Goal: Task Accomplishment & Management: Complete application form

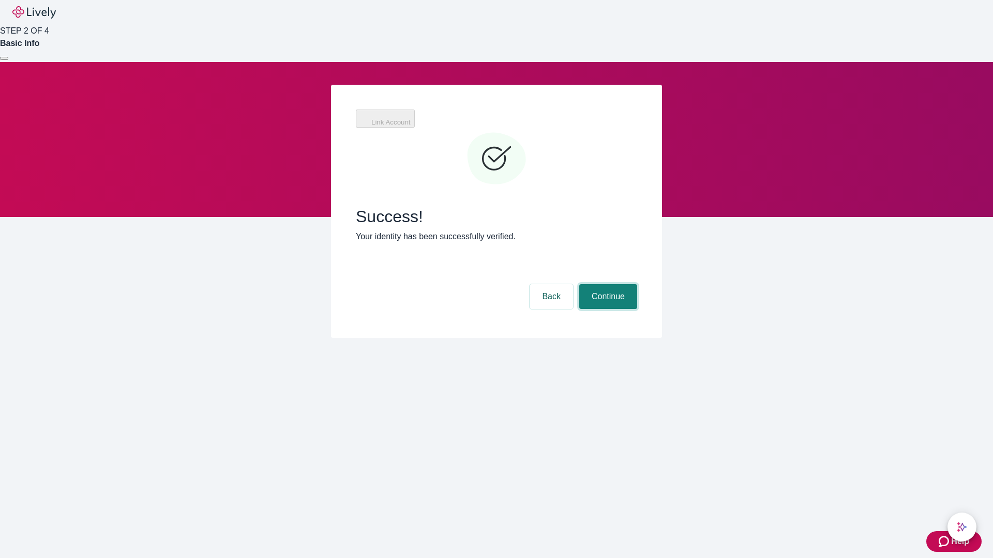
click at [607, 284] on button "Continue" at bounding box center [608, 296] width 58 height 25
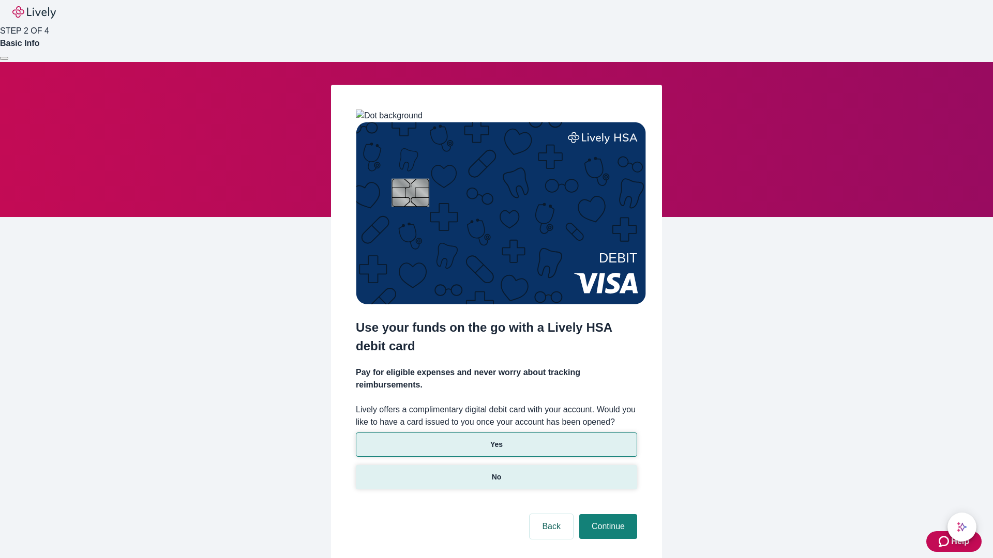
click at [496, 472] on p "No" at bounding box center [497, 477] width 10 height 11
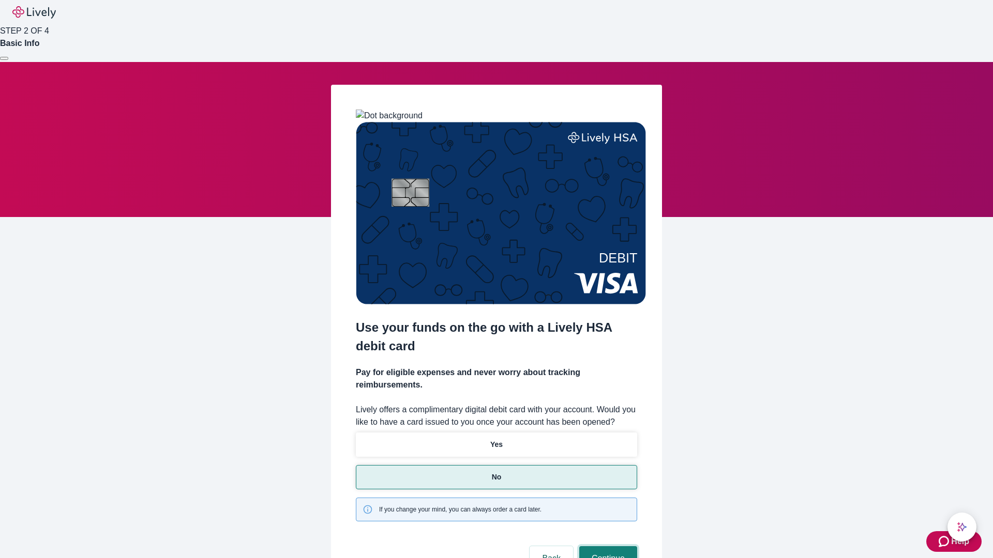
click at [607, 547] on button "Continue" at bounding box center [608, 559] width 58 height 25
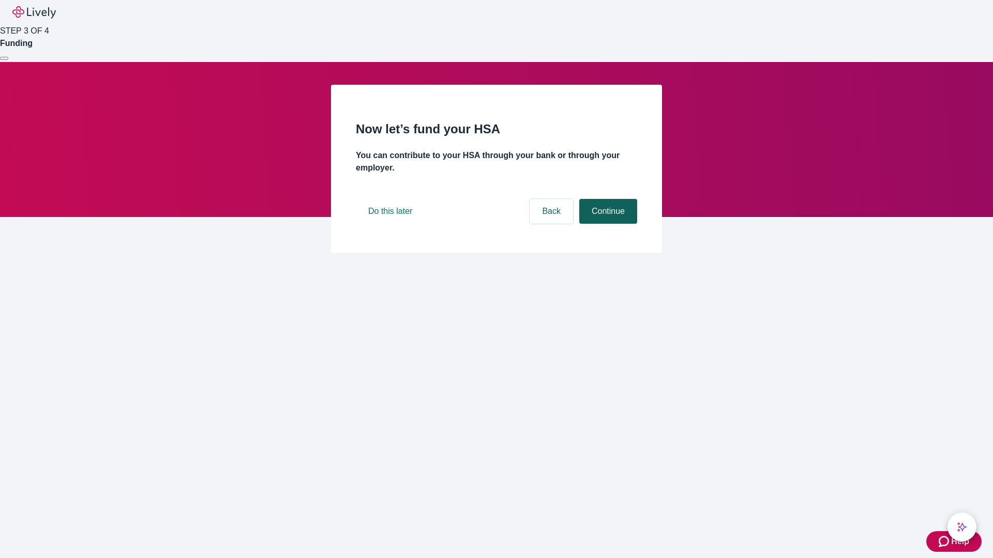
click at [607, 224] on button "Continue" at bounding box center [608, 211] width 58 height 25
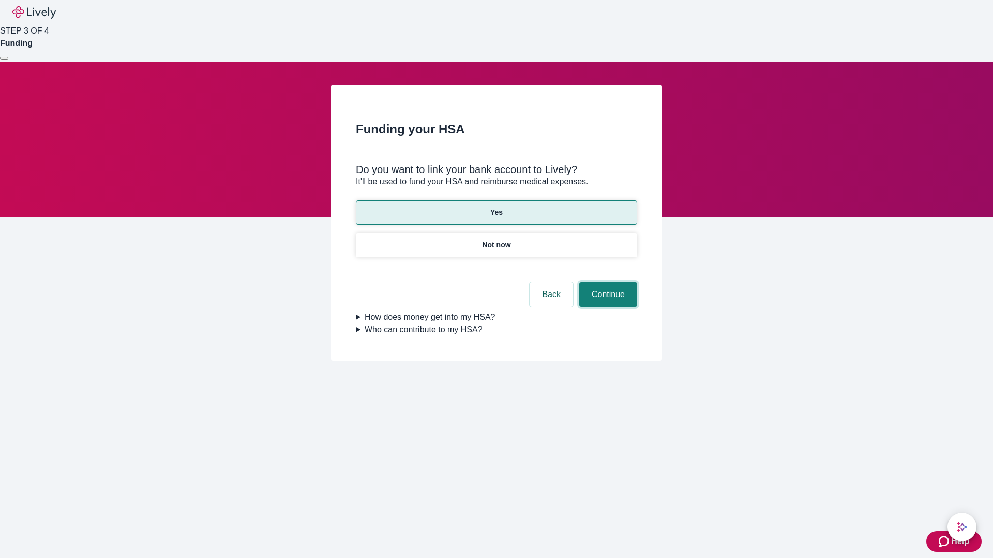
click at [607, 282] on button "Continue" at bounding box center [608, 294] width 58 height 25
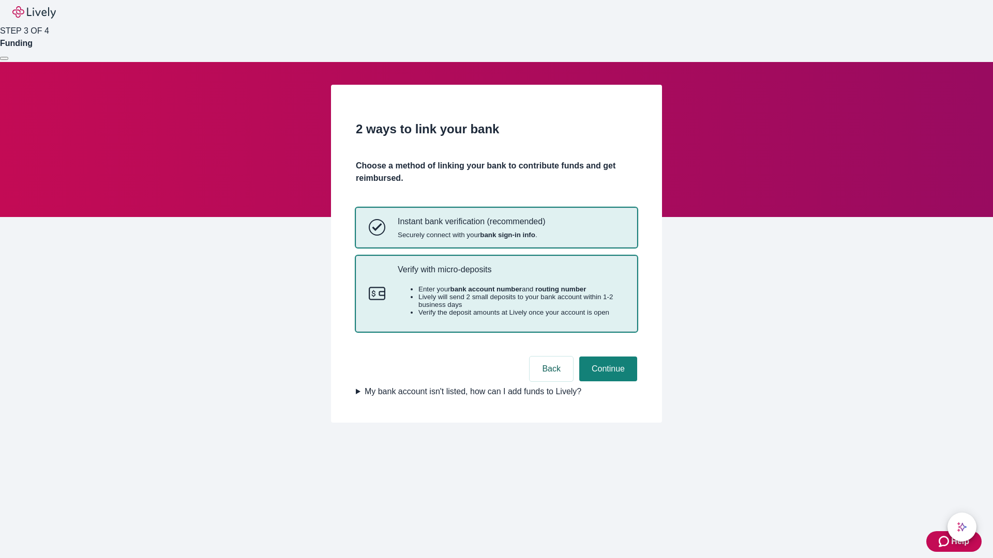
click at [510, 275] on p "Verify with micro-deposits" at bounding box center [511, 270] width 226 height 10
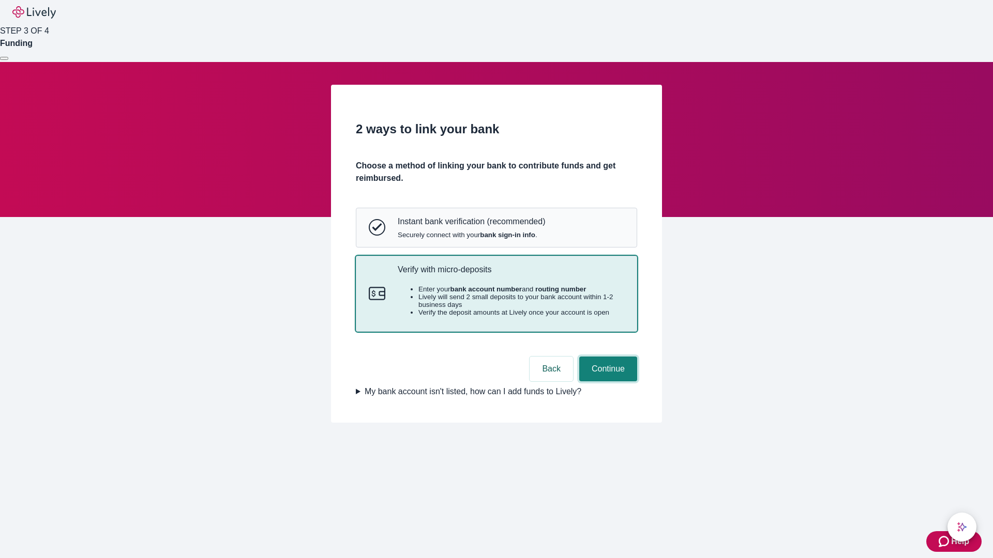
click at [607, 382] on button "Continue" at bounding box center [608, 369] width 58 height 25
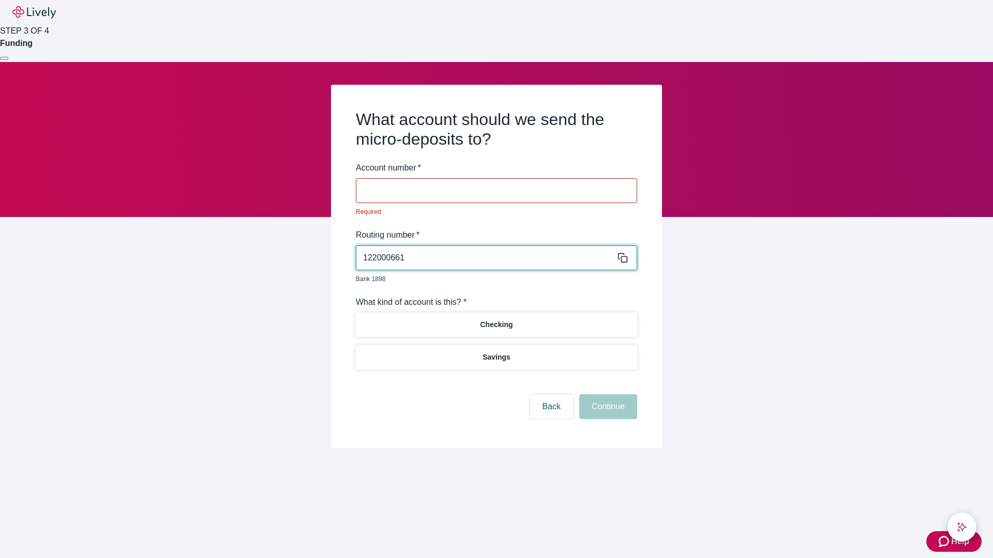
type input "122000661"
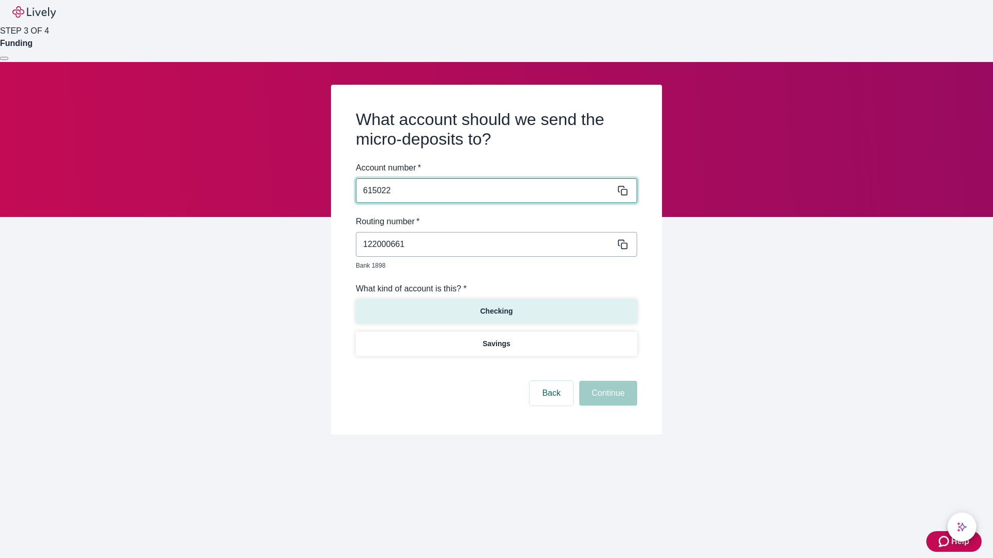
type input "615022"
click at [496, 306] on p "Checking" at bounding box center [496, 311] width 33 height 11
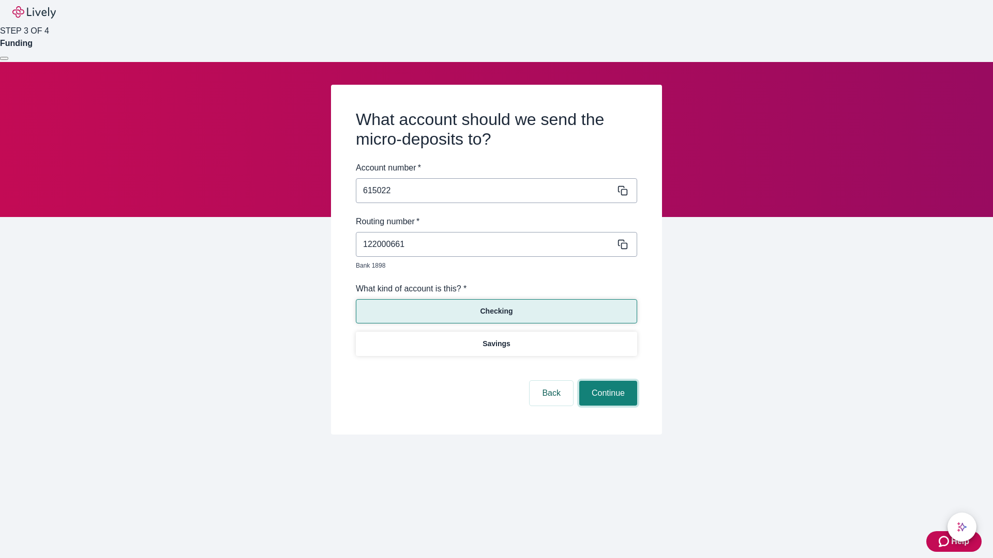
click at [607, 382] on button "Continue" at bounding box center [608, 393] width 58 height 25
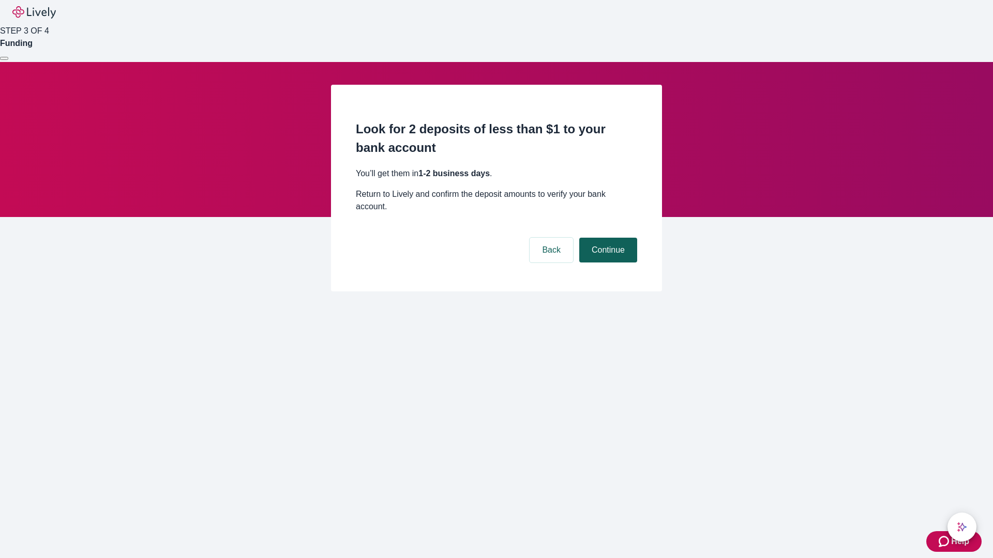
click at [607, 238] on button "Continue" at bounding box center [608, 250] width 58 height 25
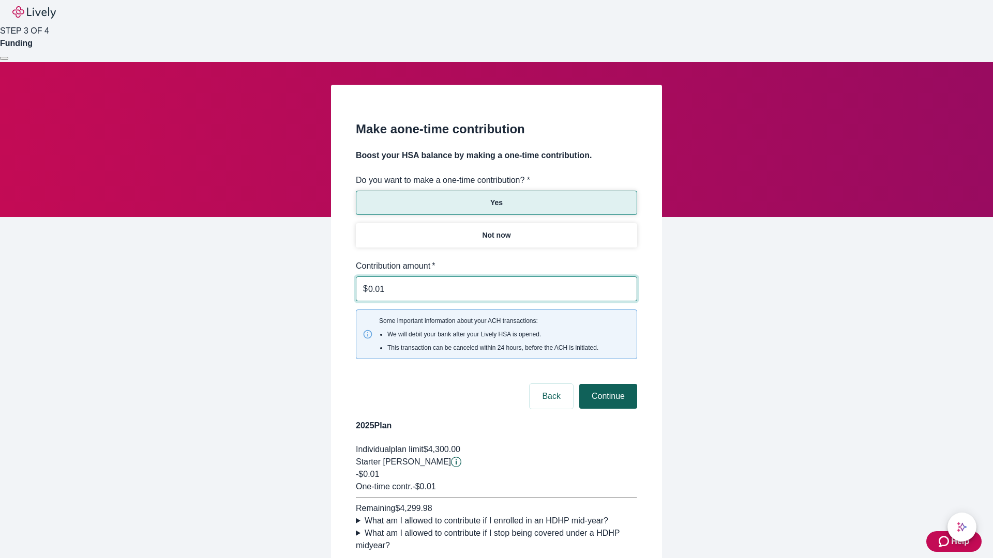
type input "0.01"
click at [607, 384] on button "Continue" at bounding box center [608, 396] width 58 height 25
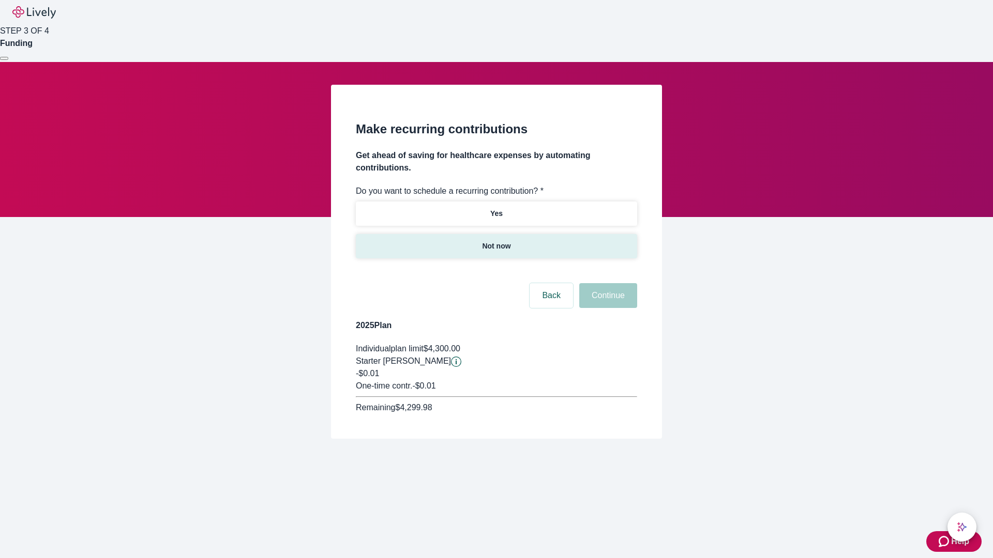
click at [496, 241] on p "Not now" at bounding box center [496, 246] width 28 height 11
click at [607, 283] on button "Continue" at bounding box center [608, 295] width 58 height 25
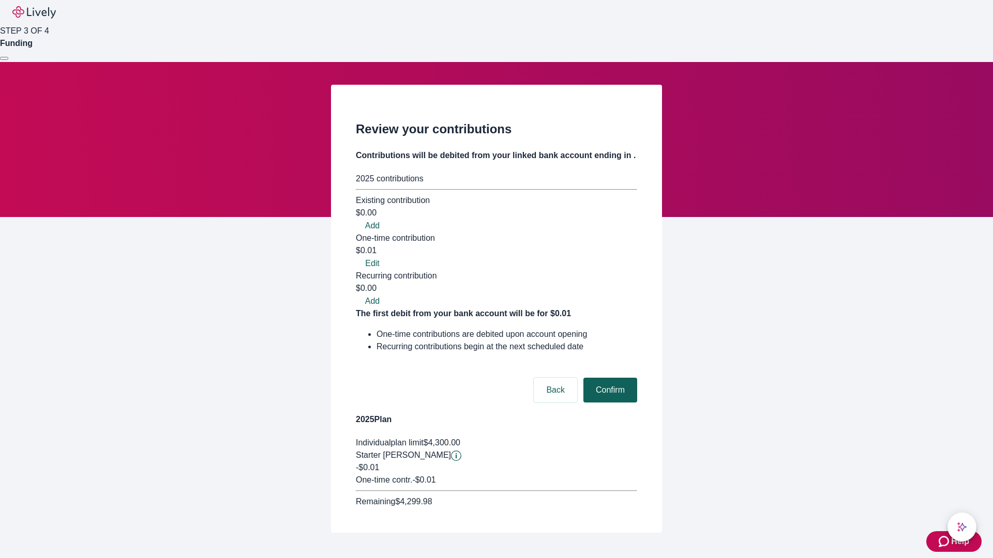
click at [609, 378] on button "Confirm" at bounding box center [610, 390] width 54 height 25
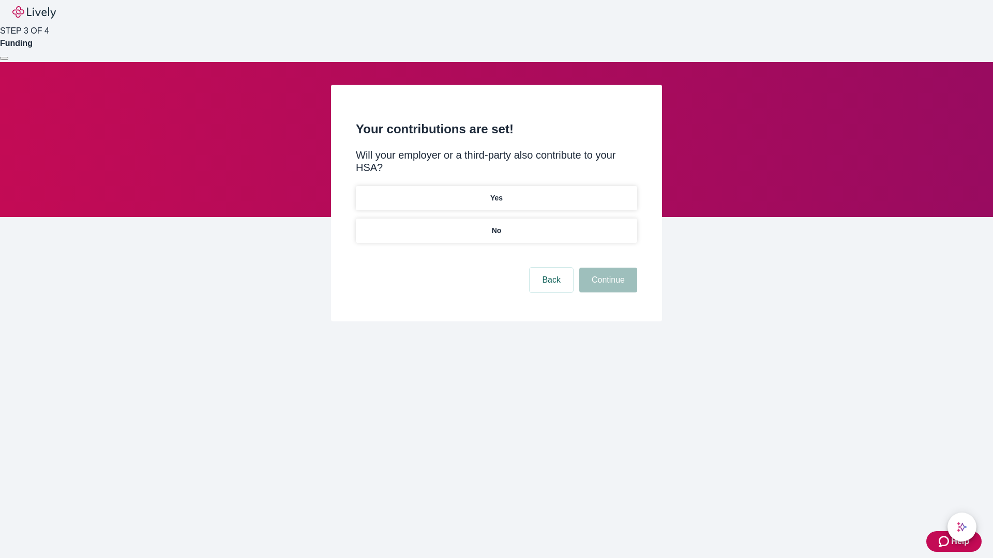
click at [496, 225] on p "No" at bounding box center [497, 230] width 10 height 11
click at [607, 268] on button "Continue" at bounding box center [608, 280] width 58 height 25
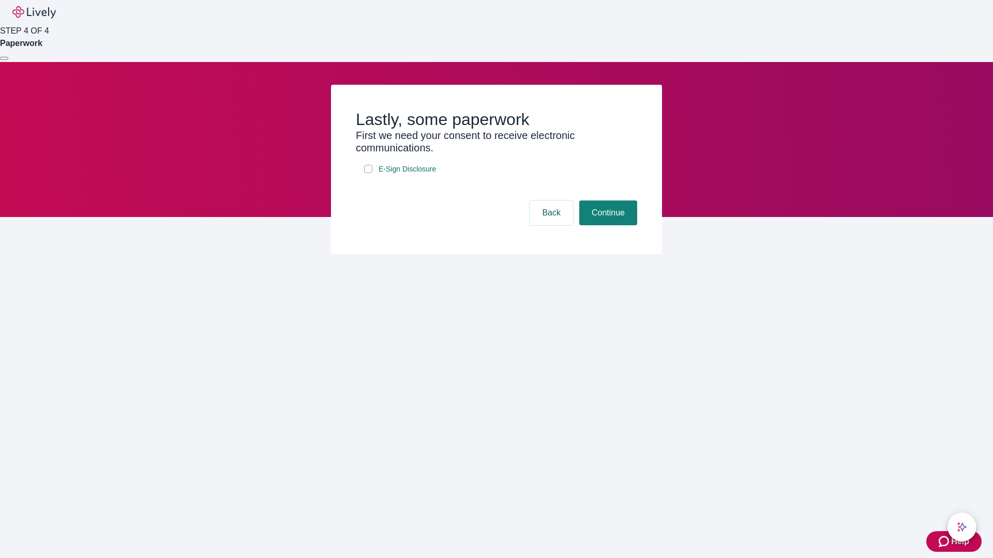
click at [368, 173] on input "E-Sign Disclosure" at bounding box center [368, 169] width 8 height 8
checkbox input "true"
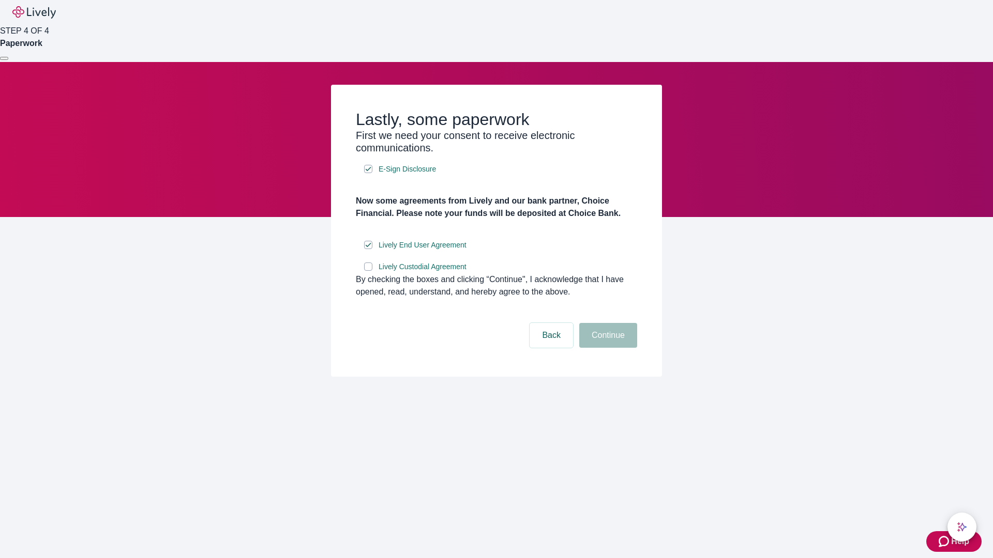
click at [368, 271] on input "Lively Custodial Agreement" at bounding box center [368, 267] width 8 height 8
checkbox input "true"
click at [607, 348] on button "Continue" at bounding box center [608, 335] width 58 height 25
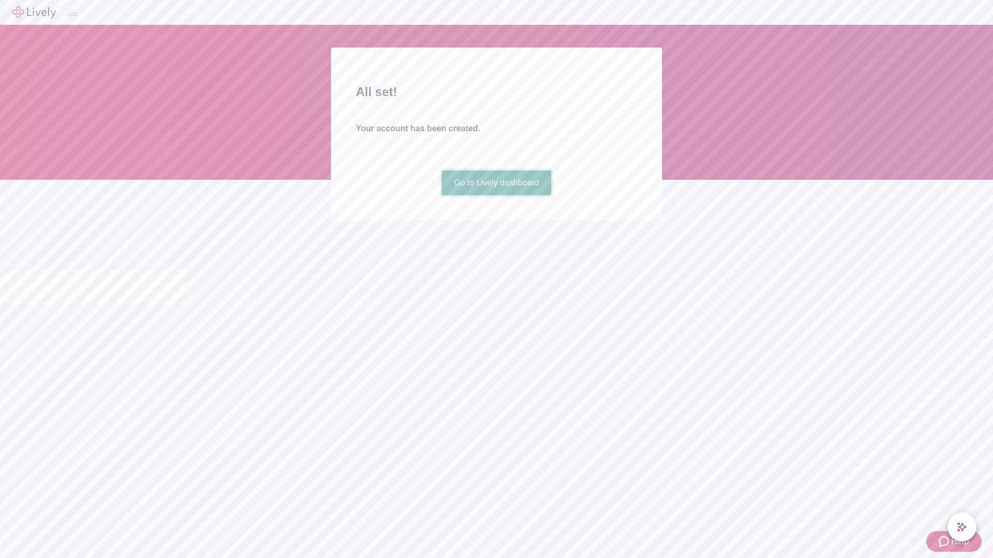
click at [496, 195] on link "Go to Lively dashboard" at bounding box center [497, 183] width 110 height 25
